Goal: Information Seeking & Learning: Get advice/opinions

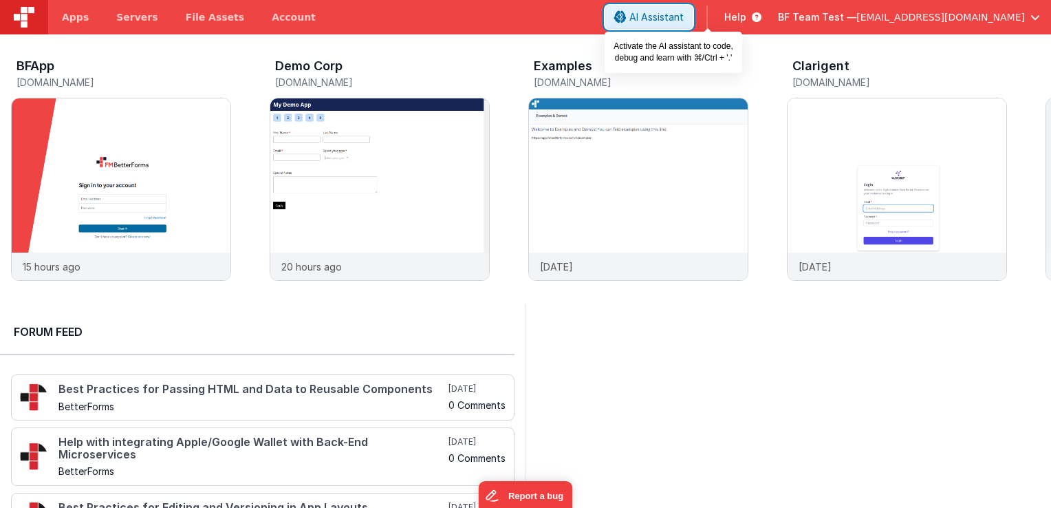
click at [627, 18] on icon at bounding box center [620, 17] width 12 height 1
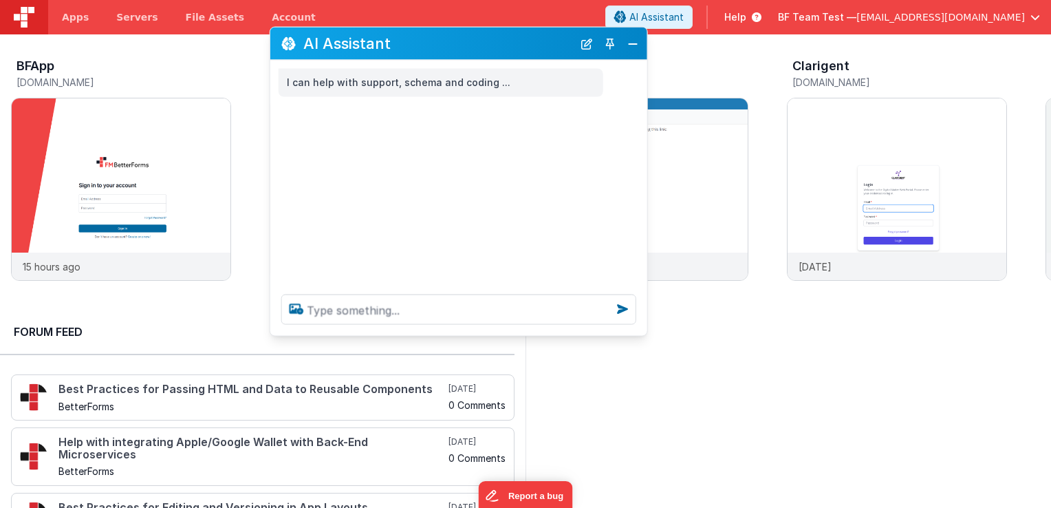
drag, startPoint x: 248, startPoint y: 205, endPoint x: 506, endPoint y: 43, distance: 304.8
click at [506, 43] on h2 "AI Assistant" at bounding box center [438, 43] width 270 height 17
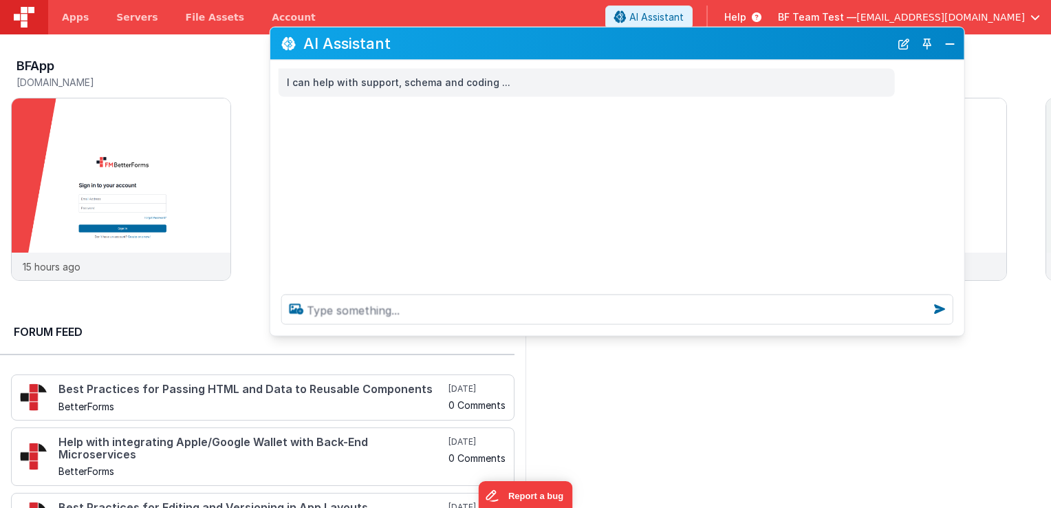
drag, startPoint x: 646, startPoint y: 89, endPoint x: 963, endPoint y: 105, distance: 317.6
click at [963, 105] on div "I can help with support, schema and coding ..." at bounding box center [617, 172] width 694 height 223
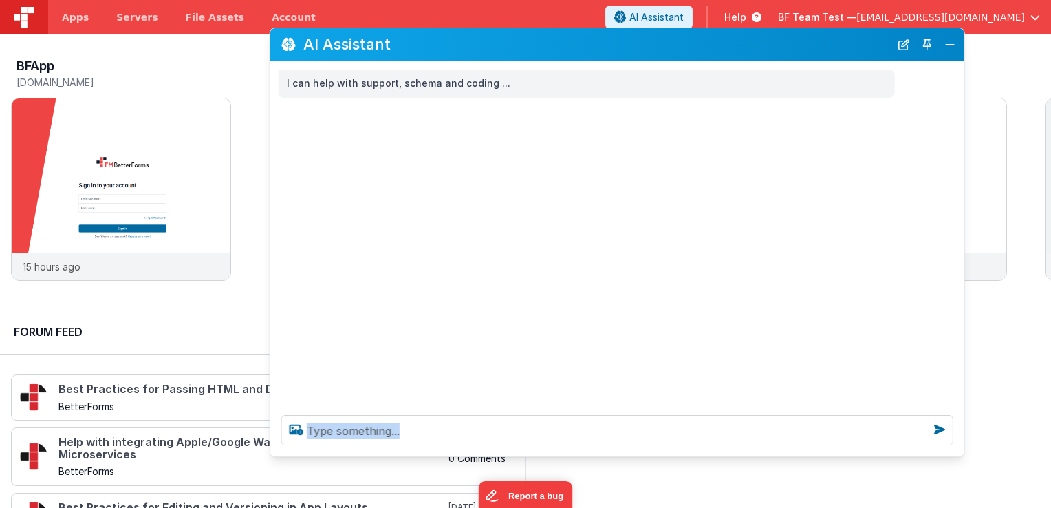
drag, startPoint x: 729, startPoint y: 335, endPoint x: 733, endPoint y: 460, distance: 125.3
click at [735, 456] on div at bounding box center [617, 430] width 694 height 52
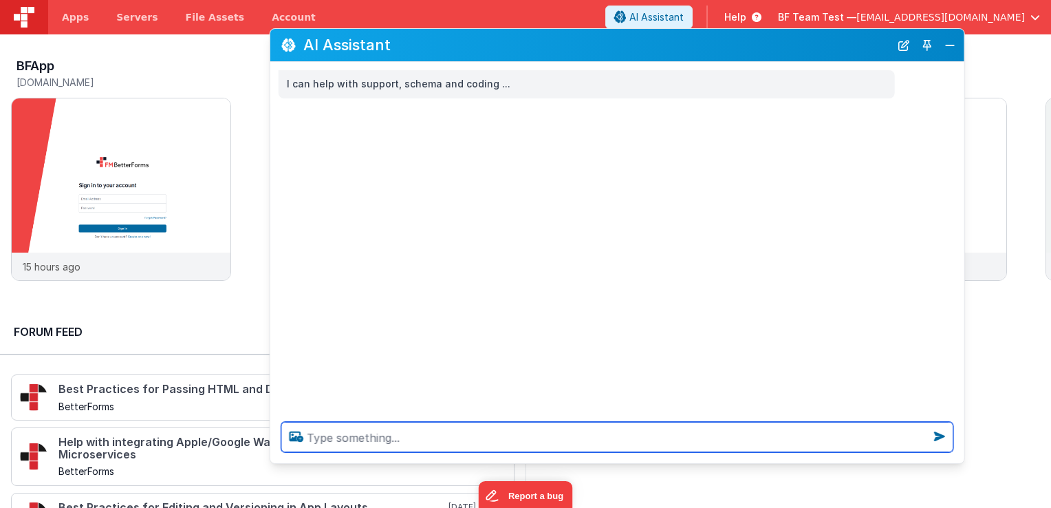
click at [674, 436] on textarea at bounding box center [617, 437] width 672 height 30
type textarea "i want to catch up [DATE] lives"
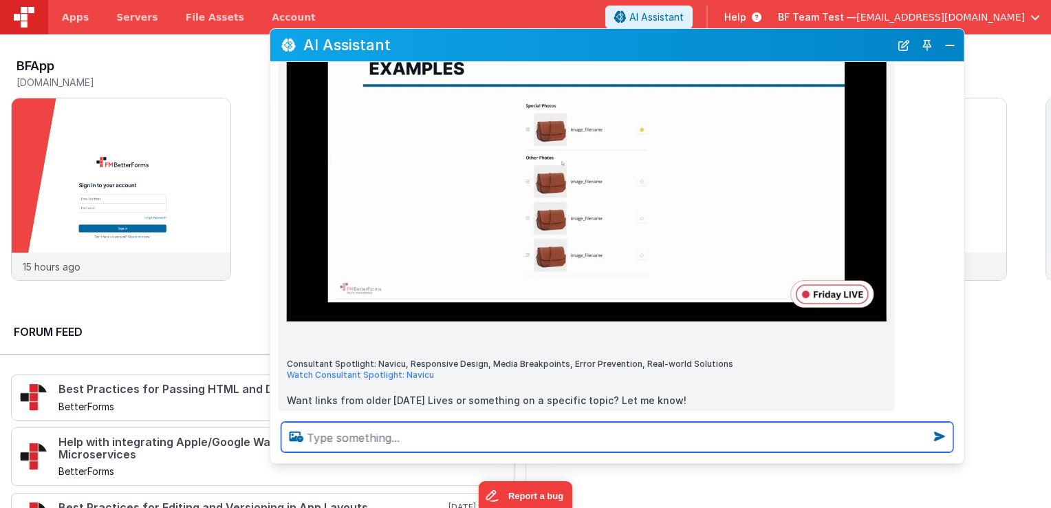
scroll to position [2031, 0]
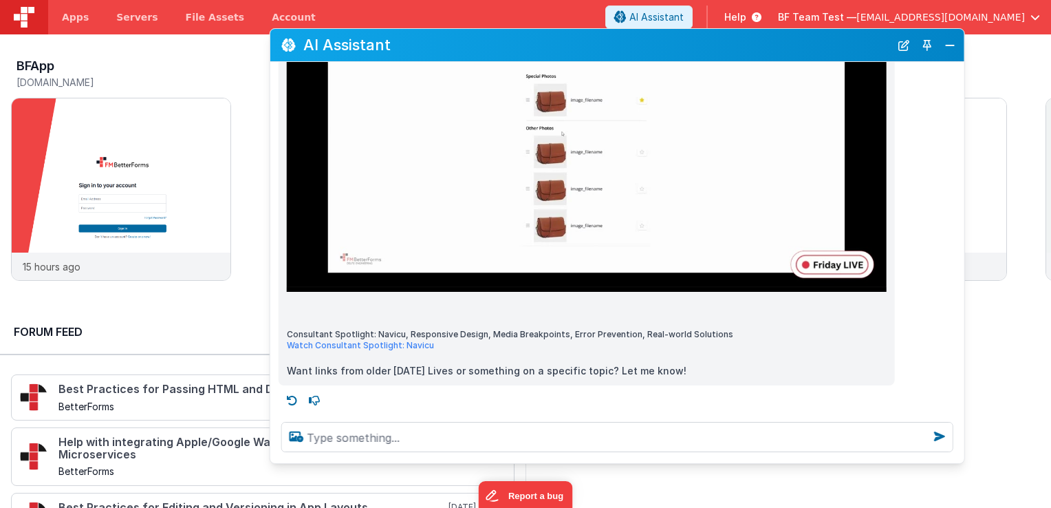
click at [503, 420] on div at bounding box center [617, 437] width 694 height 52
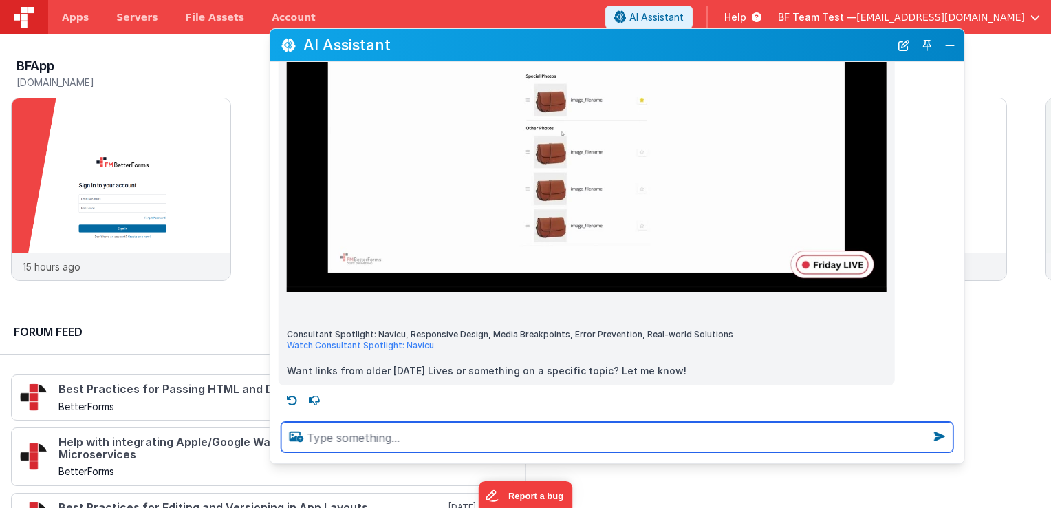
click at [488, 433] on textarea at bounding box center [617, 437] width 672 height 30
type textarea "give me the hot topics for the new DND editor"
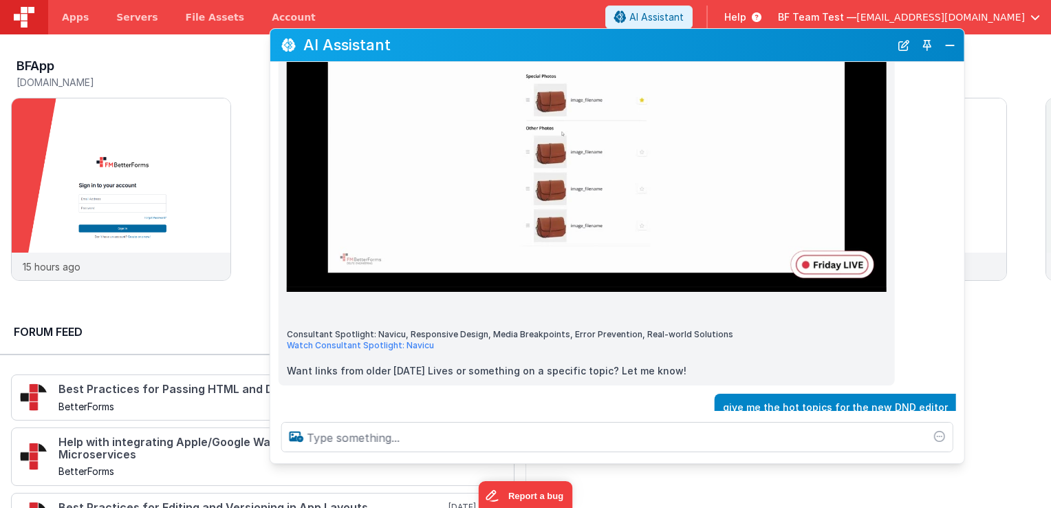
scroll to position [2080, 0]
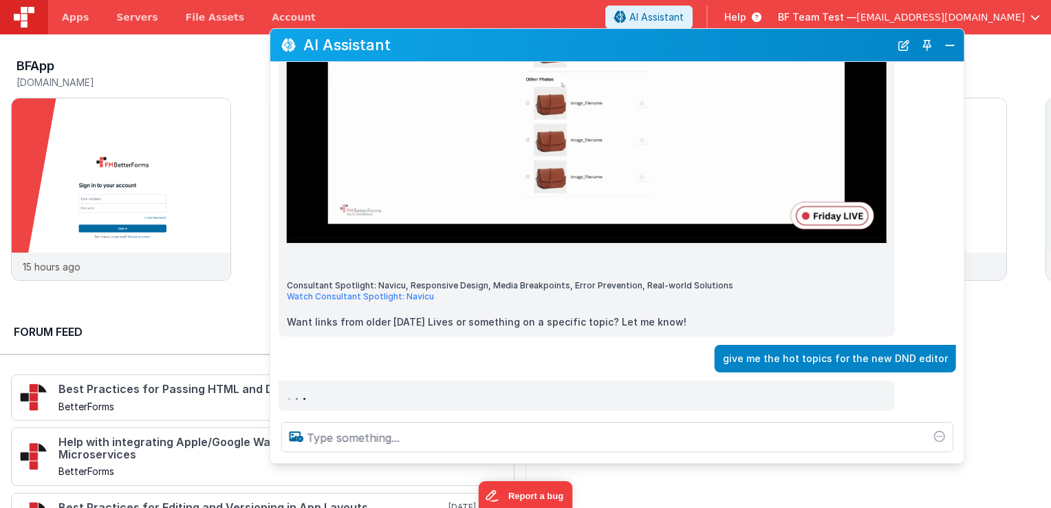
click at [354, 350] on div "give me the hot topics for the new DND editor" at bounding box center [613, 359] width 686 height 28
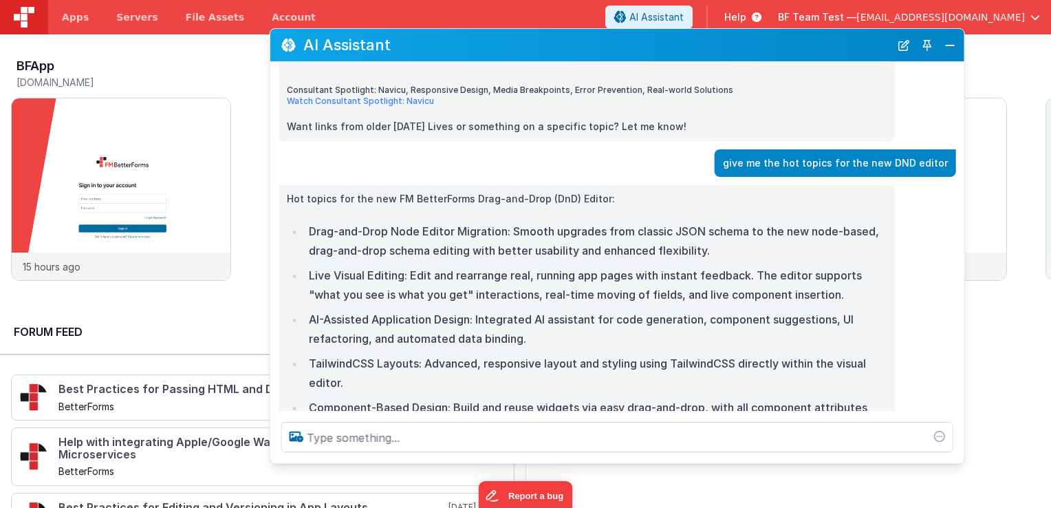
scroll to position [2278, 0]
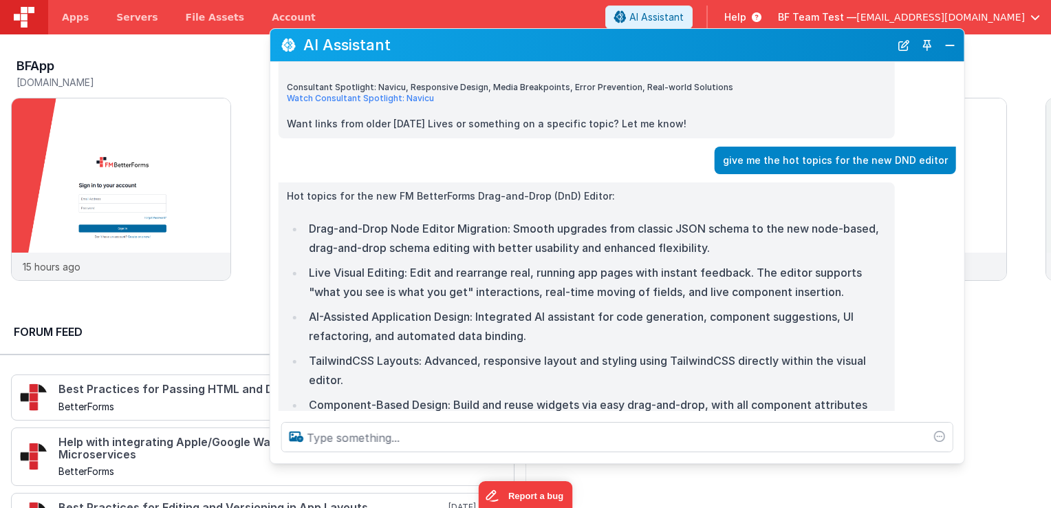
drag, startPoint x: 311, startPoint y: 227, endPoint x: 534, endPoint y: 224, distance: 222.9
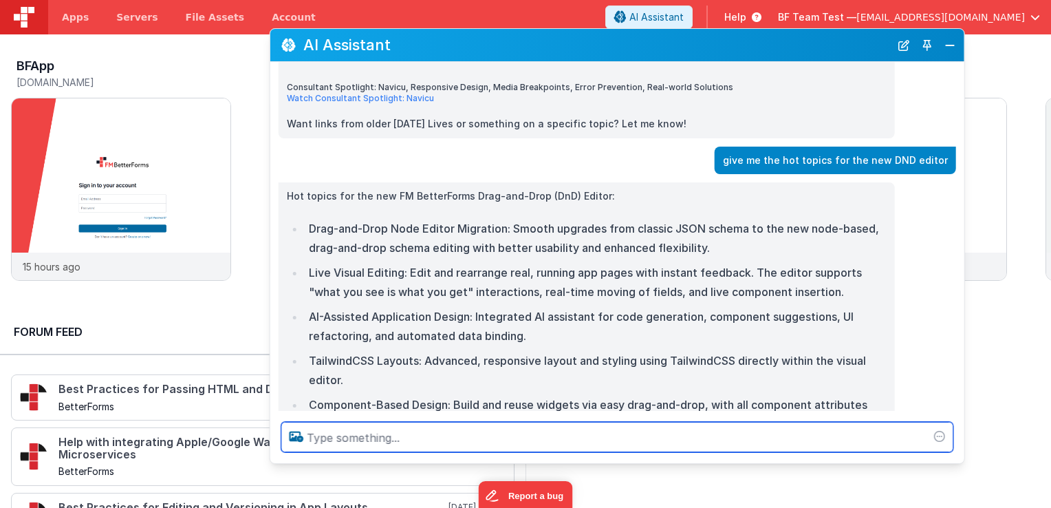
drag, startPoint x: 541, startPoint y: 224, endPoint x: 482, endPoint y: 238, distance: 61.4
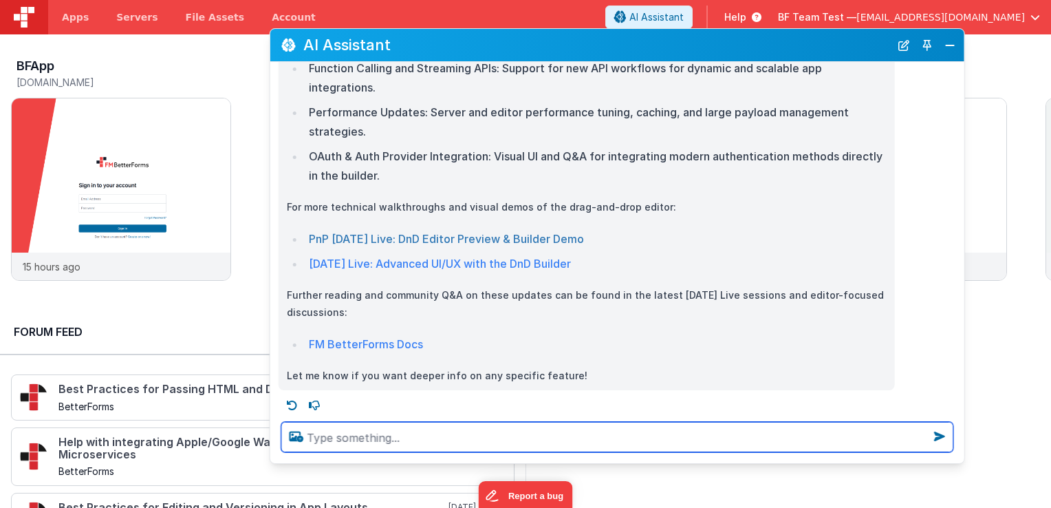
scroll to position [2751, 0]
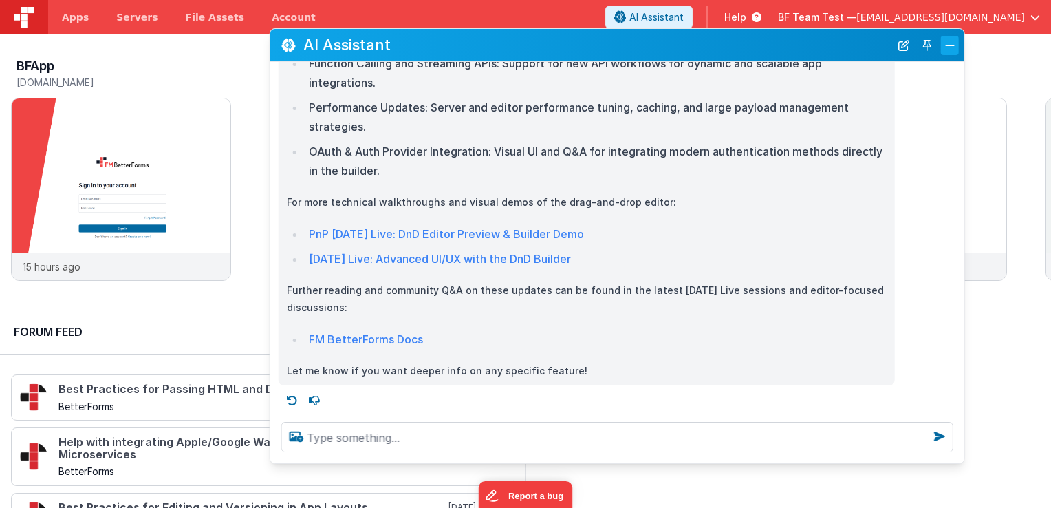
click at [943, 48] on button "Close" at bounding box center [950, 45] width 18 height 19
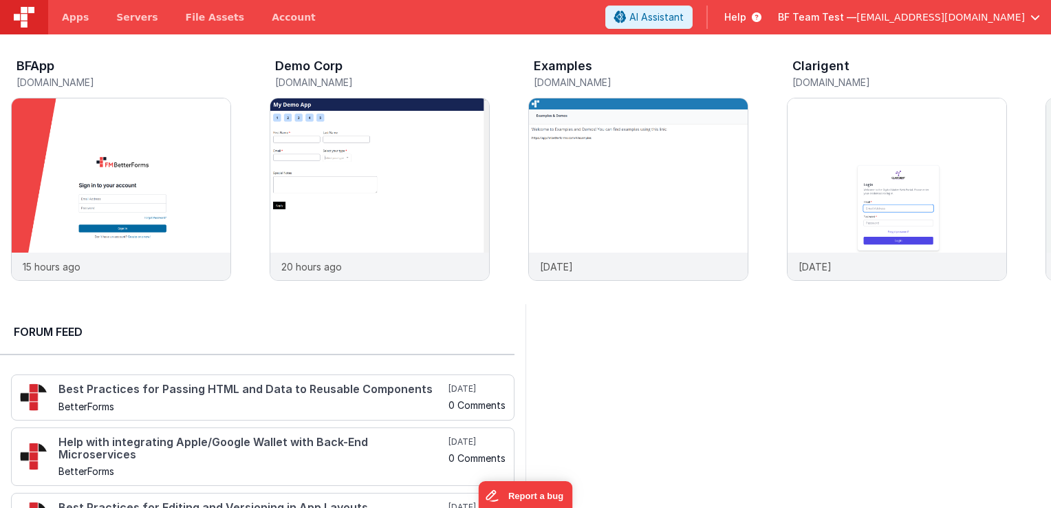
click at [746, 21] on span "Help" at bounding box center [735, 17] width 22 height 14
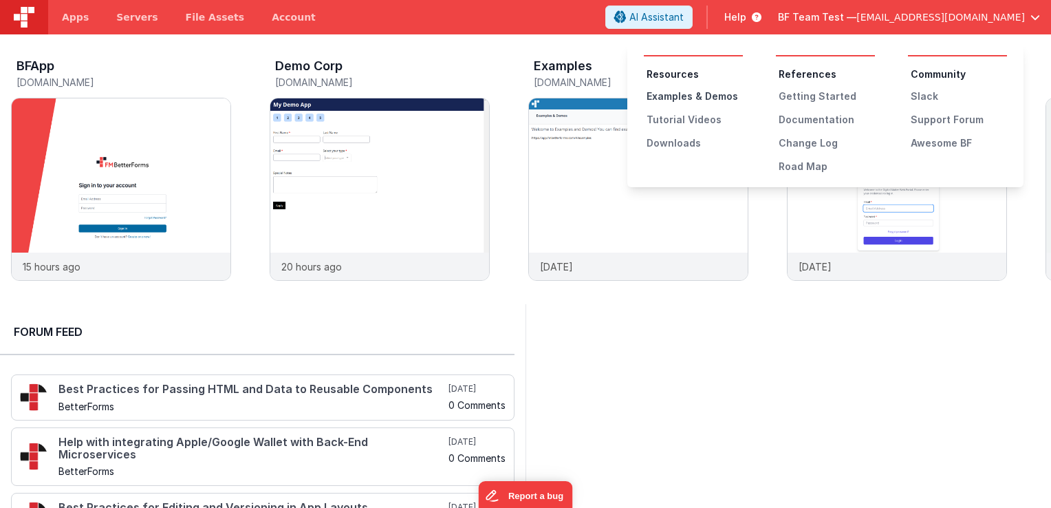
click at [698, 98] on div "Examples & Demos" at bounding box center [695, 96] width 96 height 14
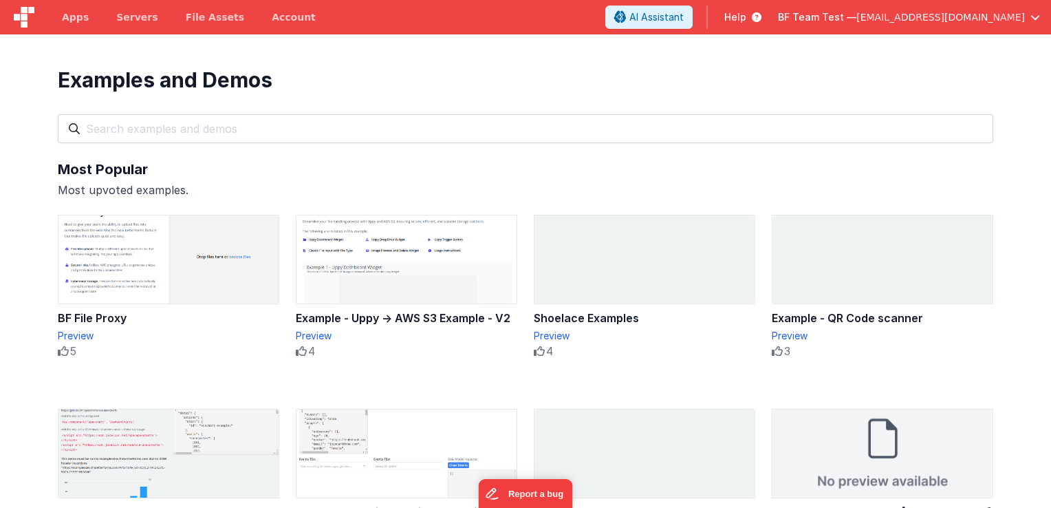
click at [585, 64] on div "Examples and Demos All Files Getting Started Examples Demos My Favourites" at bounding box center [525, 96] width 963 height 125
